Goal: Information Seeking & Learning: Find specific fact

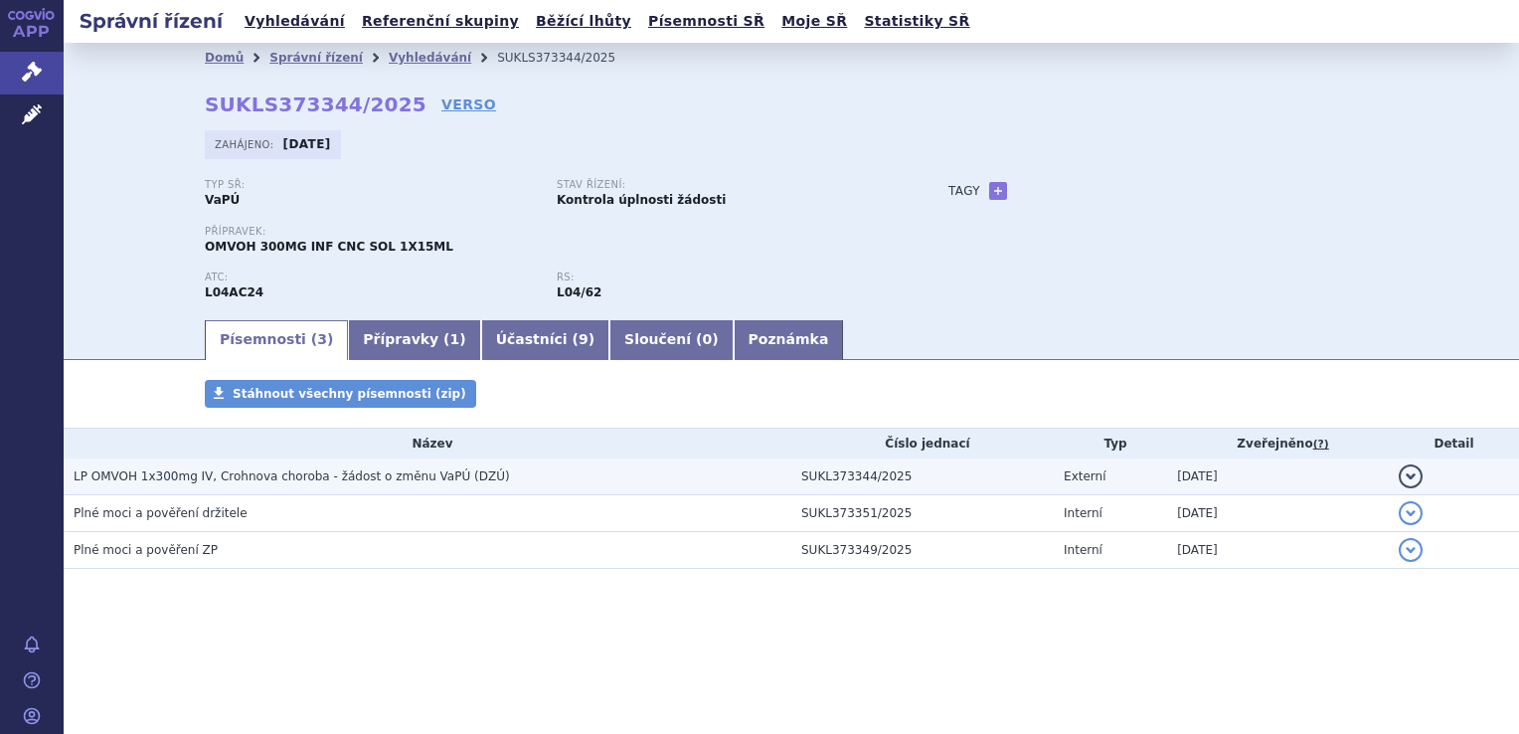
click at [288, 479] on span "LP OMVOH 1x300mg IV, Crohnova choroba - žádost o změnu VaPÚ (DZÚ)" at bounding box center [292, 476] width 436 height 14
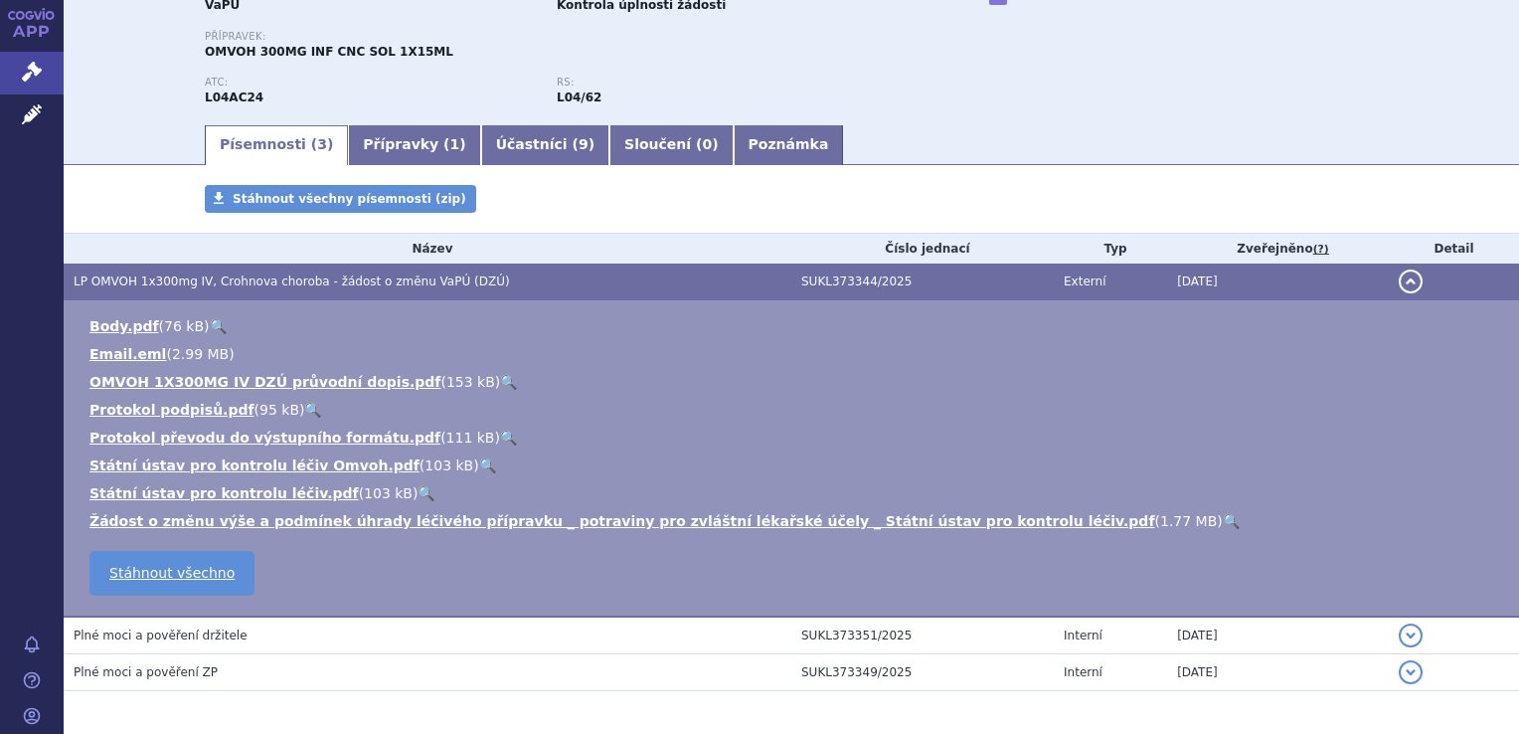
scroll to position [199, 0]
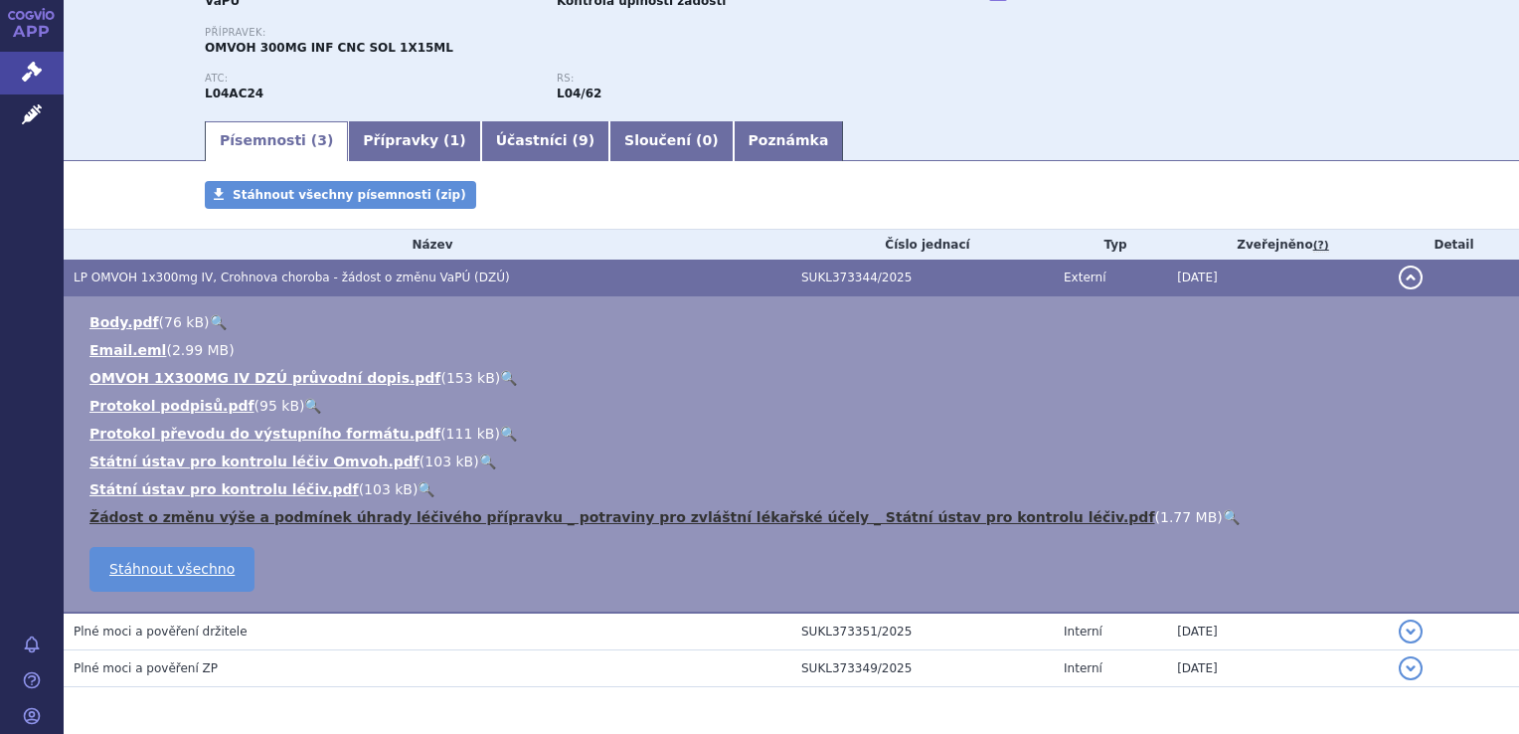
click at [555, 518] on link "Žádost o změnu výše a podmínek úhrady léčivého přípravku _ potraviny pro zvlášt…" at bounding box center [622, 517] width 1066 height 16
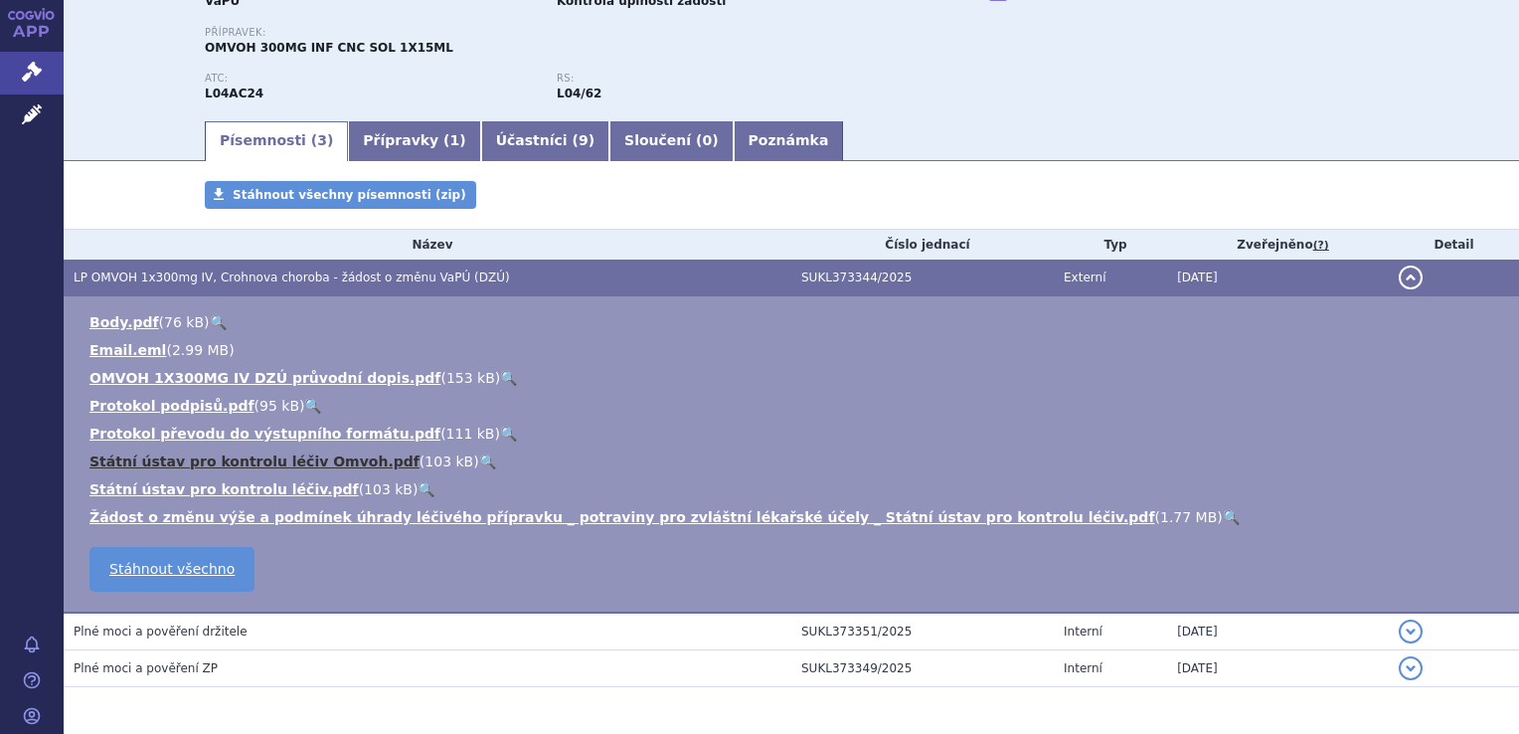
click at [241, 460] on link "Státní ústav pro kontrolu léčiv Omvoh.pdf" at bounding box center [254, 461] width 330 height 16
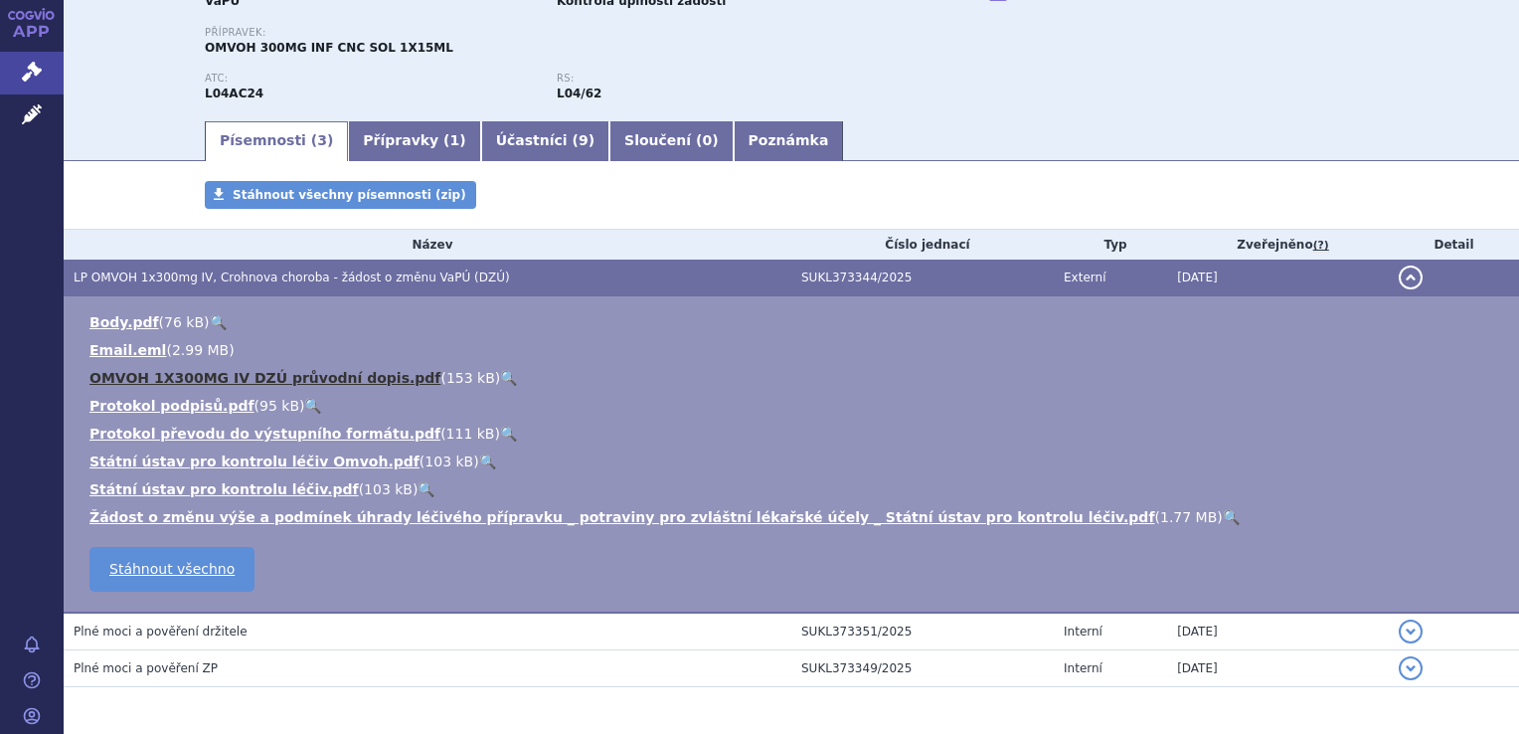
click at [249, 381] on link "OMVOH 1X300MG IV DZÚ průvodní dopis.pdf" at bounding box center [264, 378] width 351 height 16
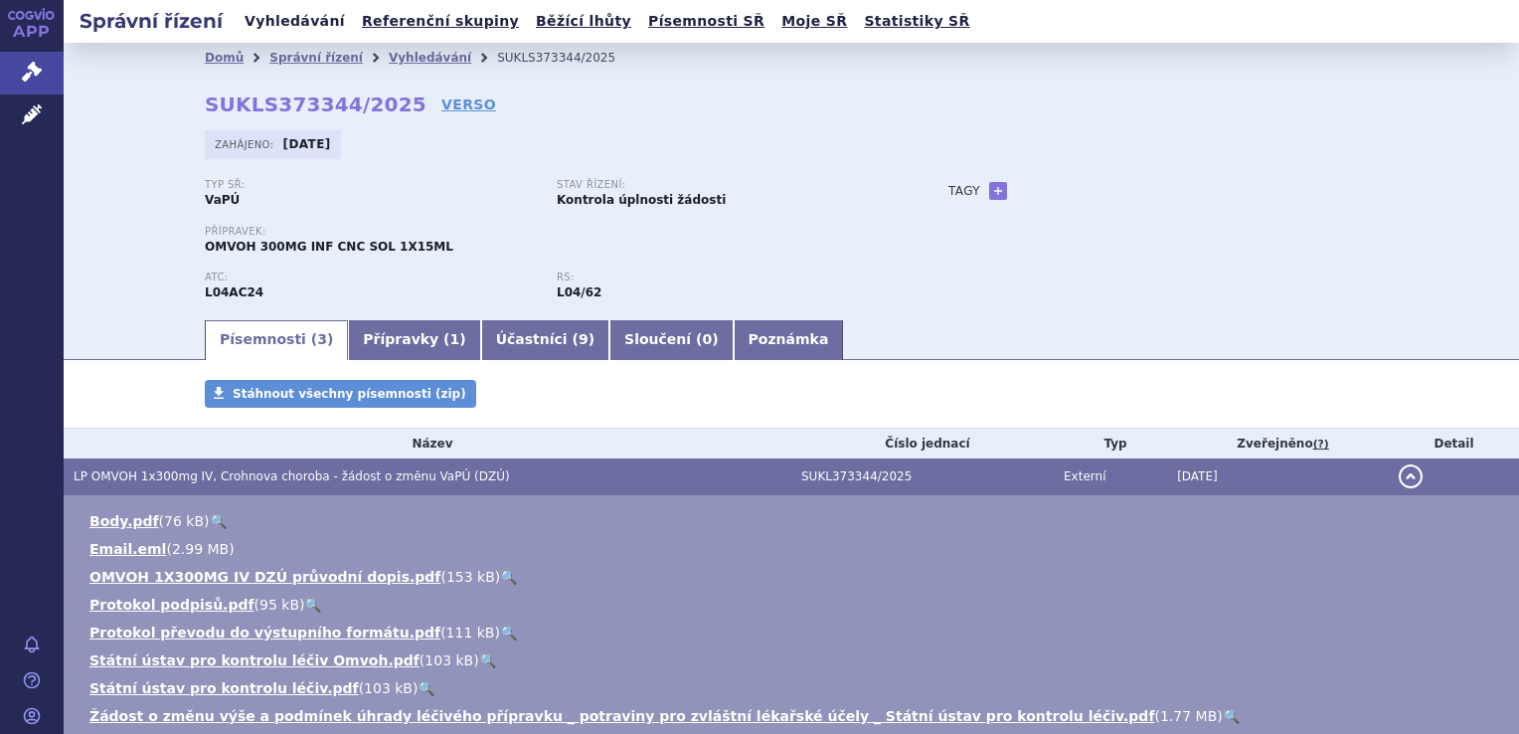
click at [297, 19] on link "Vyhledávání" at bounding box center [295, 21] width 112 height 27
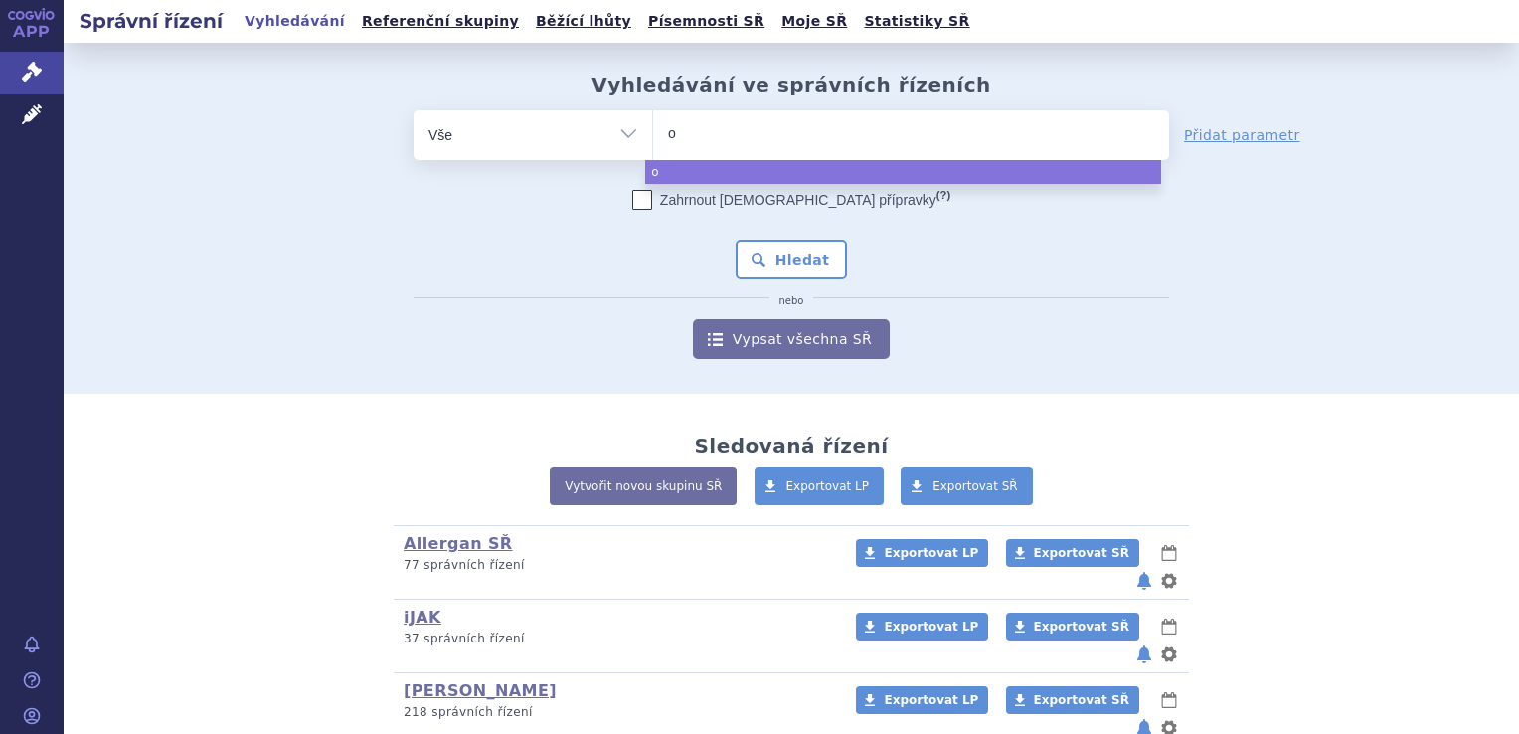
type input "om"
type input "omv"
type input "omvo"
type input "omvoh"
select select "omvoh"
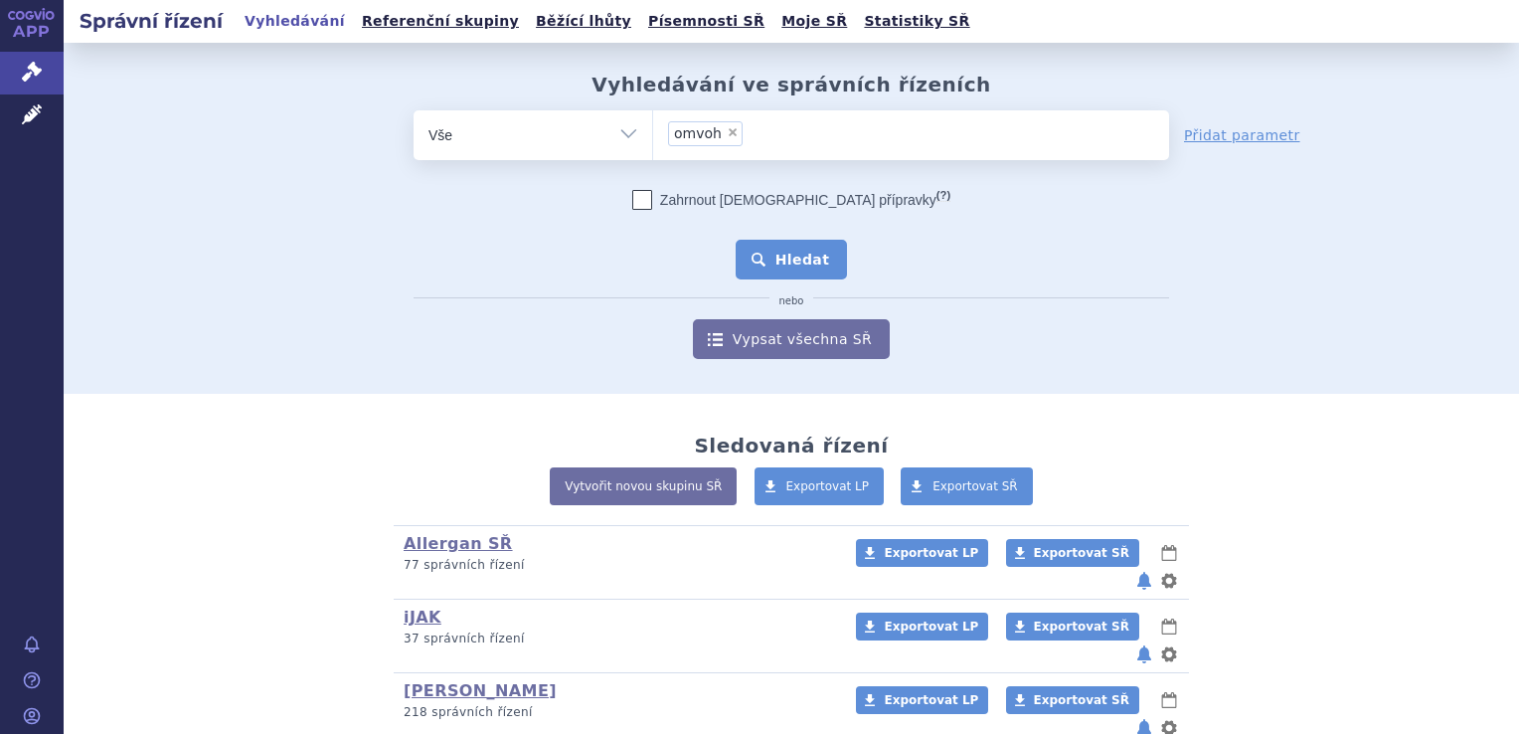
click at [799, 254] on button "Hledat" at bounding box center [792, 260] width 112 height 40
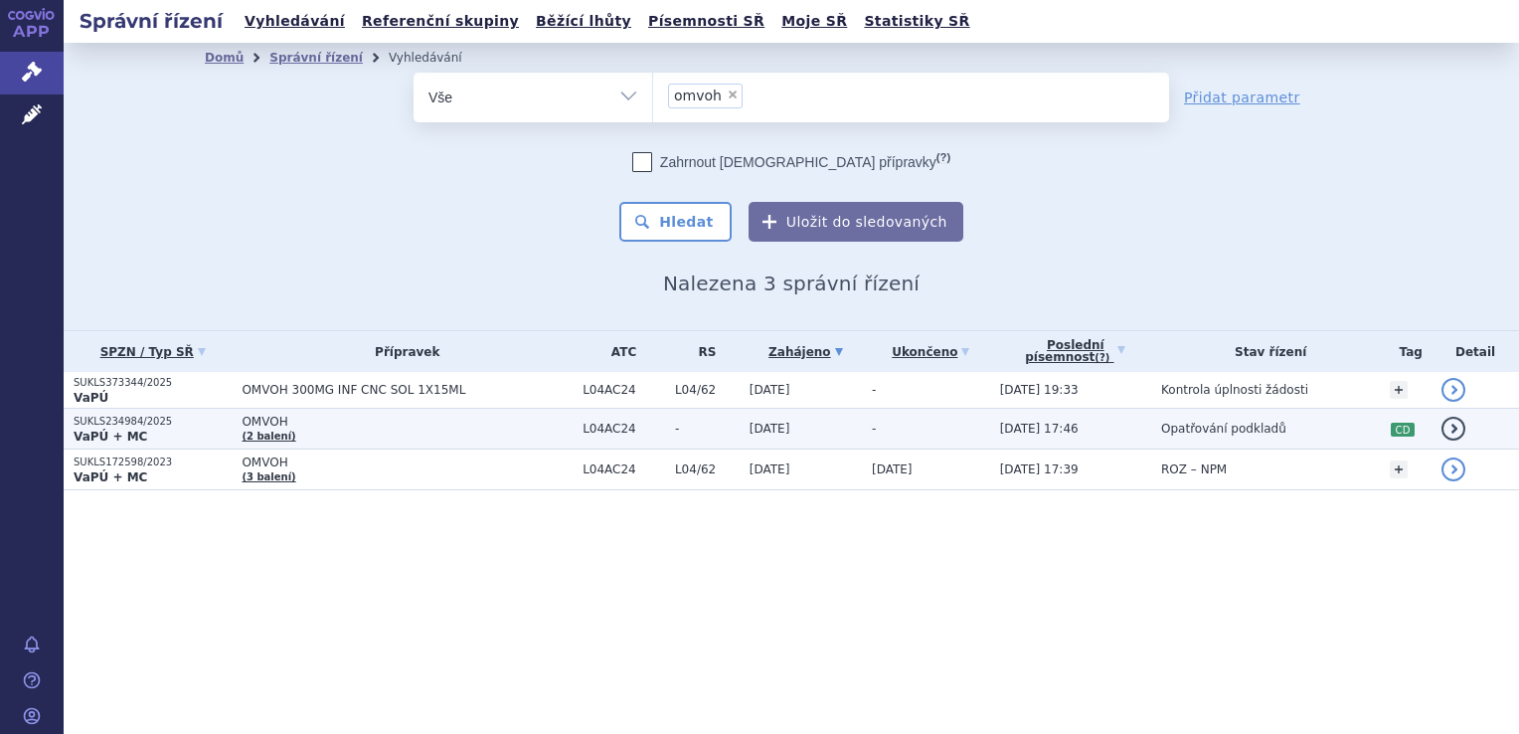
click at [102, 425] on p "SUKLS234984/2025" at bounding box center [153, 422] width 158 height 14
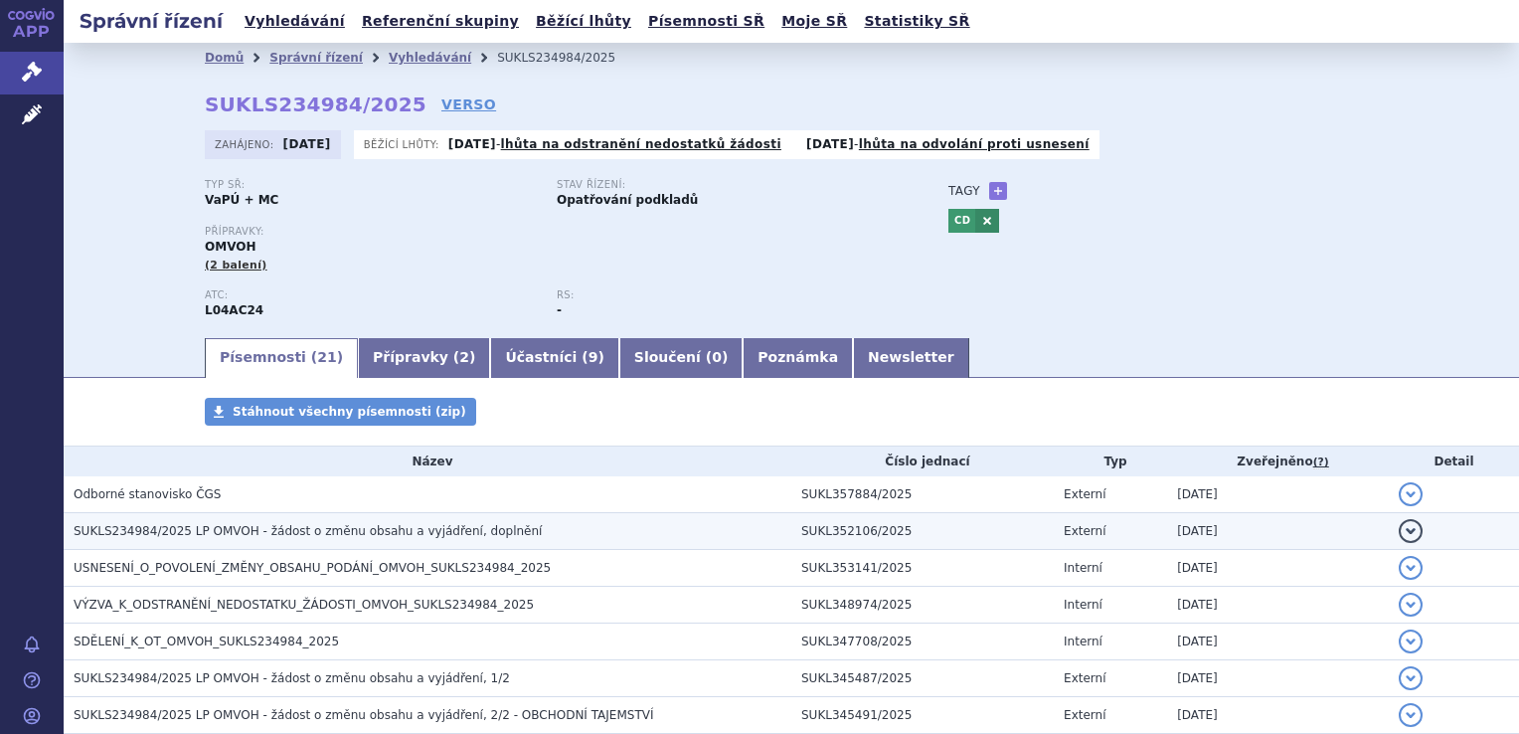
click at [161, 535] on span "SUKLS234984/2025 LP OMVOH - žádost o změnu obsahu a vyjádření, doplnění" at bounding box center [308, 531] width 468 height 14
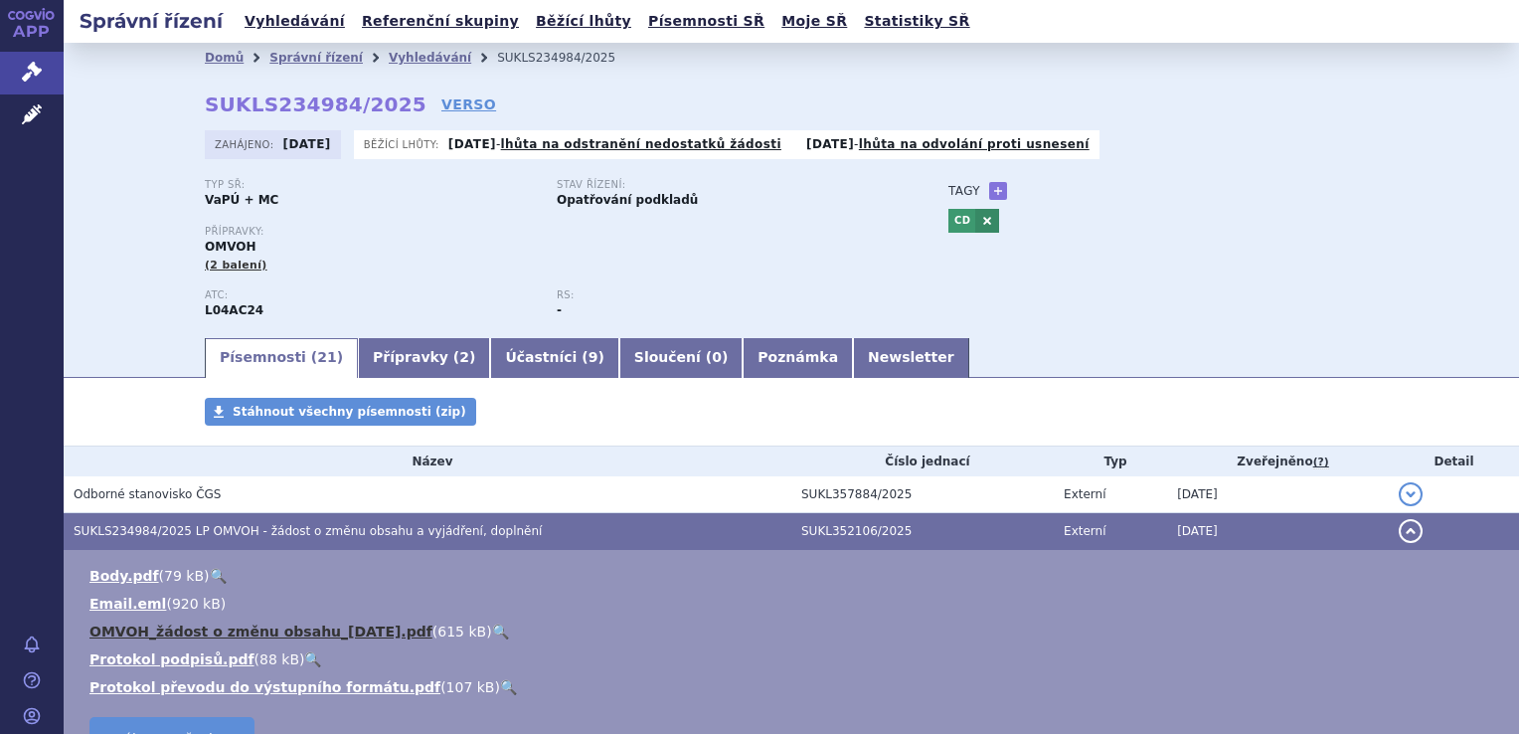
click at [253, 638] on link "OMVOH_žádost o změnu obsahu_2025-09-03.pdf" at bounding box center [260, 631] width 343 height 16
